Goal: Task Accomplishment & Management: Complete application form

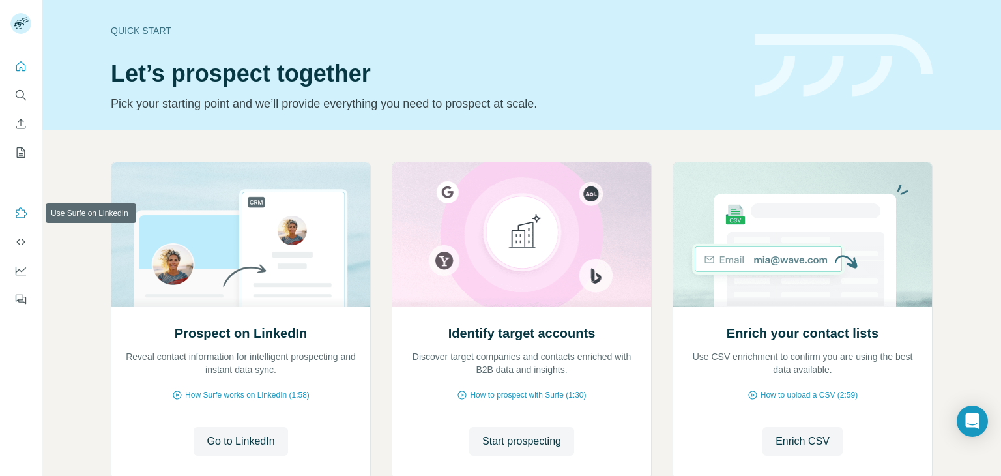
click at [23, 217] on icon "Use Surfe on LinkedIn" at bounding box center [20, 213] width 13 height 13
